Goal: Task Accomplishment & Management: Manage account settings

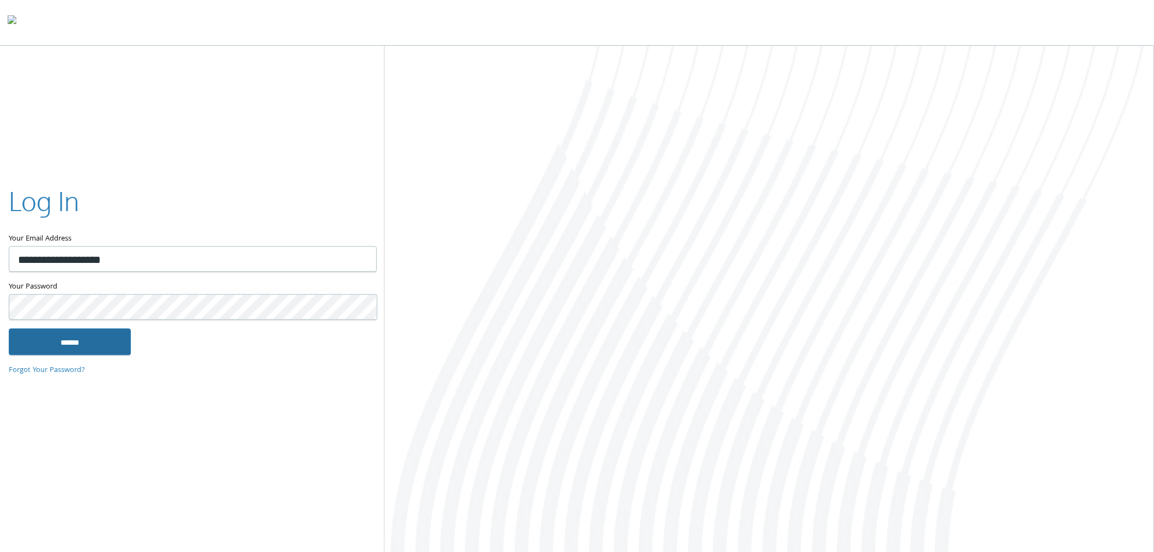
click at [83, 331] on input "******" at bounding box center [70, 342] width 122 height 26
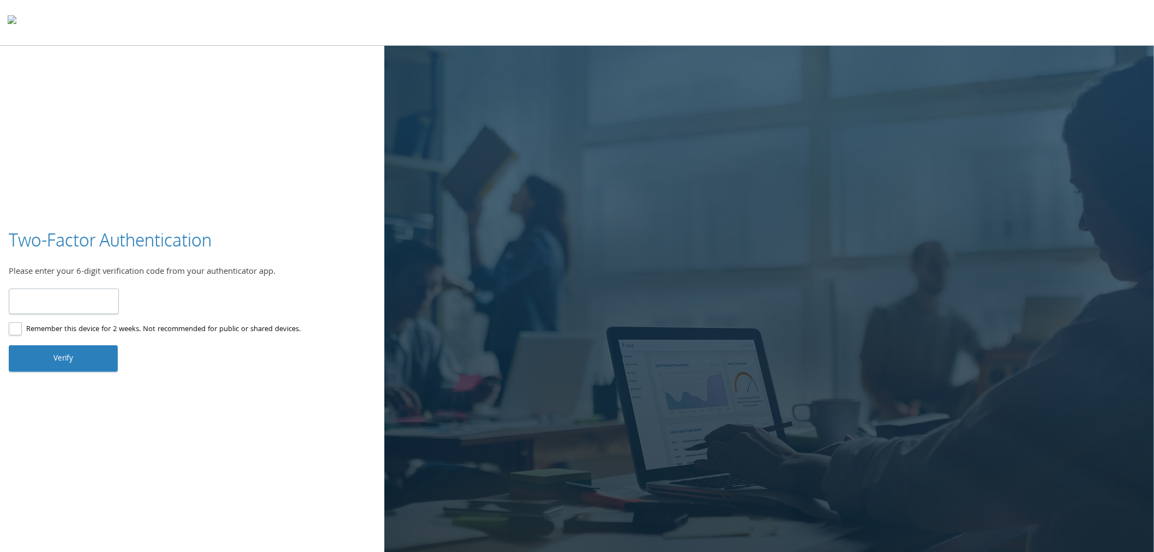
click at [70, 296] on input "number" at bounding box center [64, 301] width 110 height 26
type input "******"
